Goal: Check status

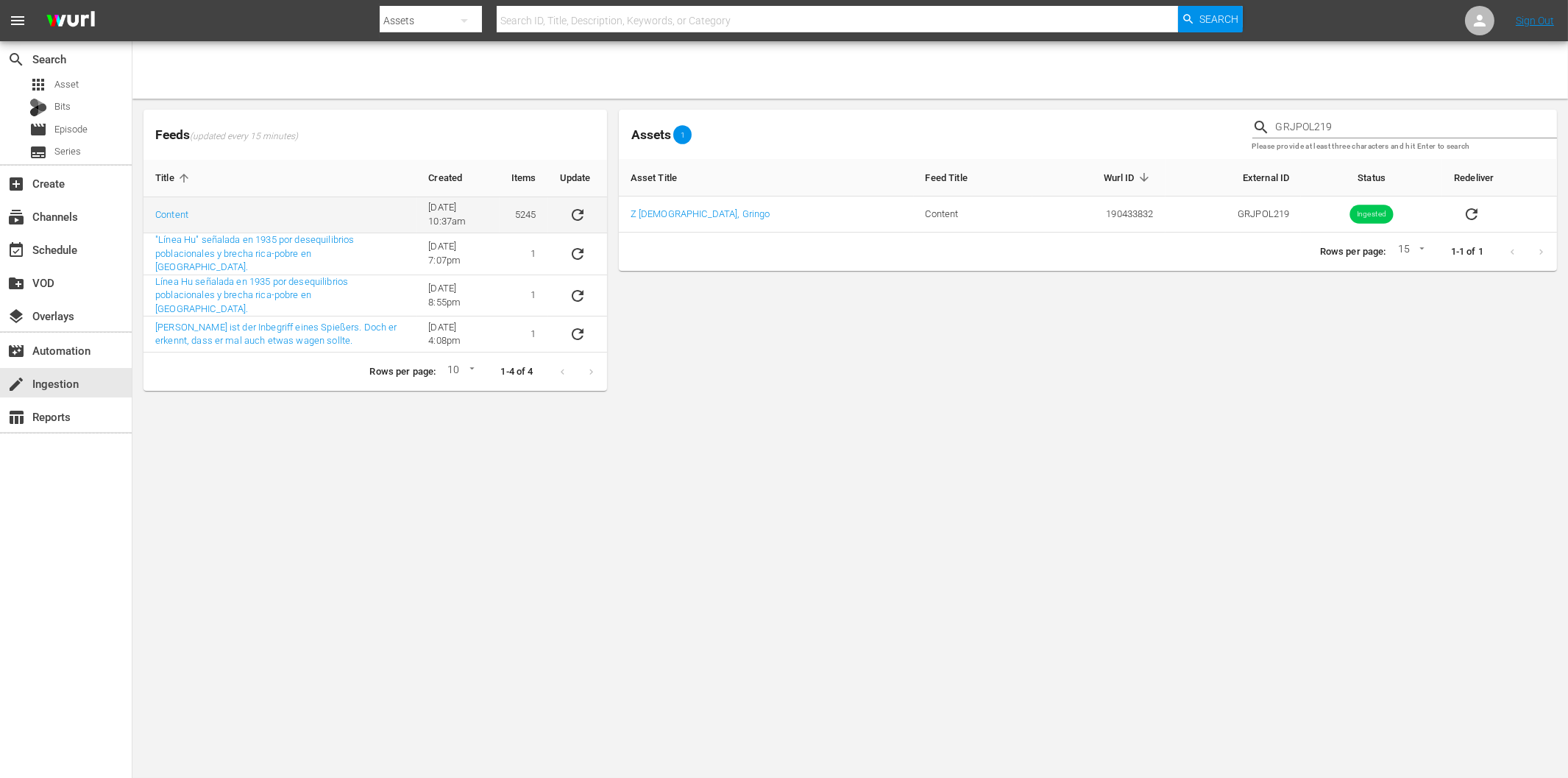
click at [570, 213] on icon "sticky table" at bounding box center [577, 215] width 17 height 17
click at [1138, 123] on div "Assets 1" at bounding box center [930, 134] width 622 height 24
drag, startPoint x: 1358, startPoint y: 124, endPoint x: 1134, endPoint y: 126, distance: 224.0
click at [1134, 126] on div "Assets 1 GRJPOL219 Please provide at least three characters and hit Enter to se…" at bounding box center [1088, 134] width 950 height 61
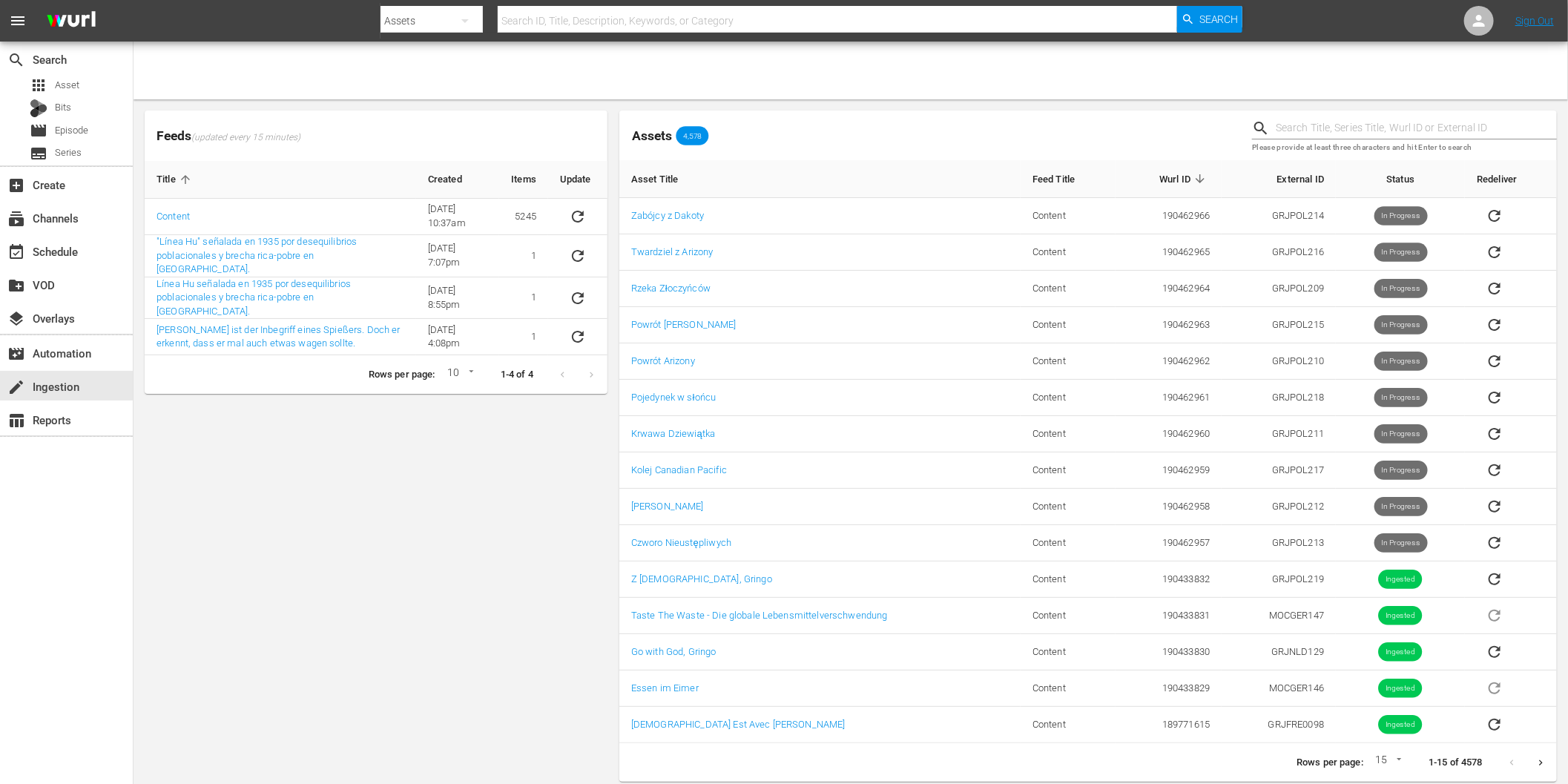
click at [278, 602] on div "Feeds (updated every 15 minutes) Title Created Items Update Content 6/8/22 @ 10…" at bounding box center [376, 446] width 475 height 683
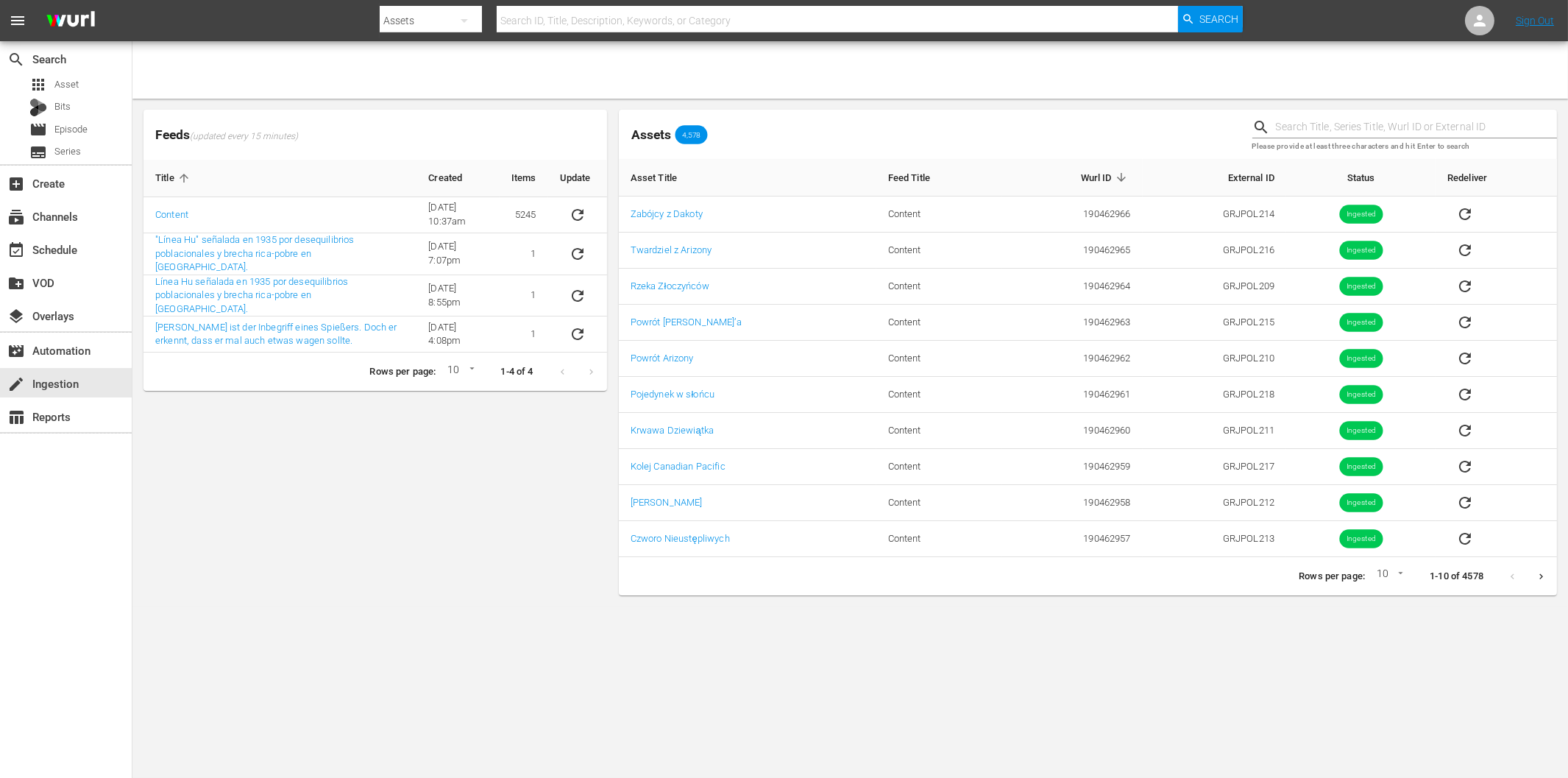
click at [584, 196] on th "Update" at bounding box center [577, 178] width 58 height 38
click at [579, 208] on icon "sticky table" at bounding box center [577, 215] width 17 height 17
